Goal: Find specific page/section: Find specific page/section

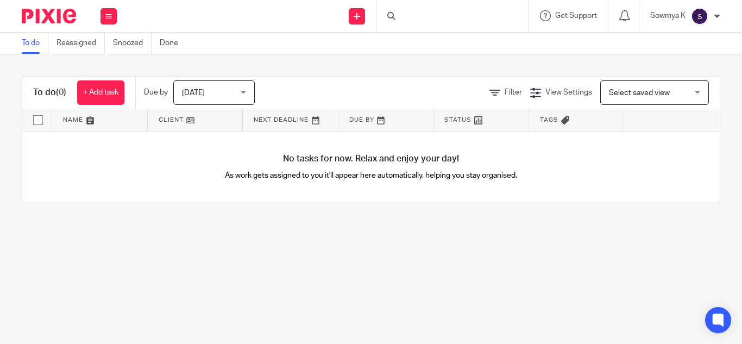
click at [408, 11] on div at bounding box center [452, 16] width 152 height 32
click at [422, 17] on input "Search" at bounding box center [447, 18] width 98 height 10
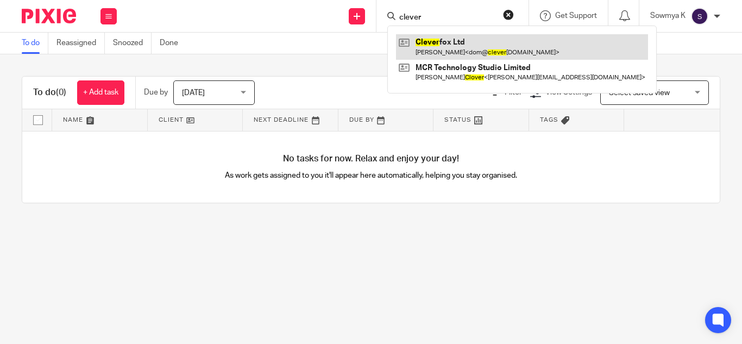
type input "clever"
click at [466, 40] on link at bounding box center [522, 46] width 252 height 25
